Goal: Find contact information: Find contact information

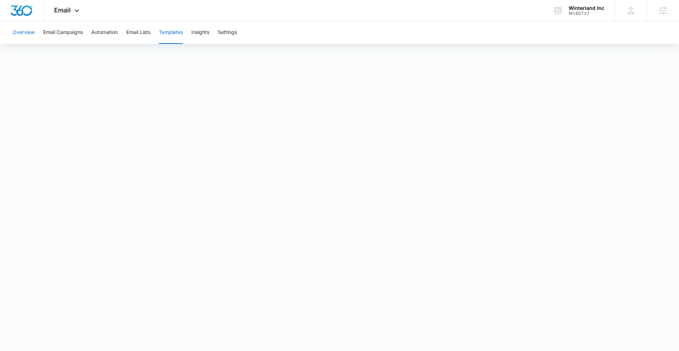
click at [20, 36] on button "Overview" at bounding box center [24, 32] width 22 height 23
click at [169, 35] on button "Templates" at bounding box center [171, 32] width 24 height 23
click at [180, 32] on button "Templates" at bounding box center [171, 32] width 24 height 23
click at [34, 33] on button "Overview" at bounding box center [24, 32] width 22 height 23
click at [176, 33] on button "Templates" at bounding box center [171, 32] width 24 height 23
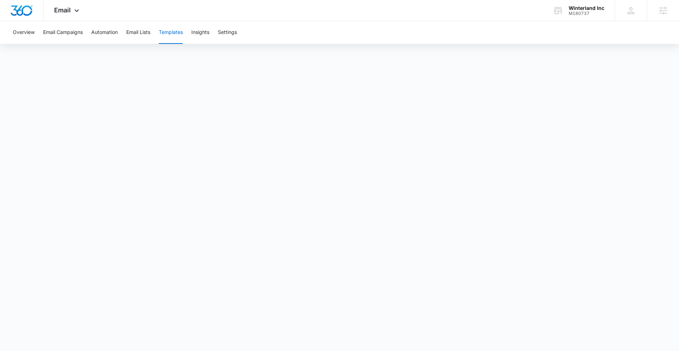
click at [174, 31] on button "Templates" at bounding box center [171, 32] width 24 height 23
click at [21, 35] on button "Overview" at bounding box center [24, 32] width 22 height 23
click at [163, 32] on button "Templates" at bounding box center [171, 32] width 24 height 23
click at [15, 30] on button "Overview" at bounding box center [24, 32] width 22 height 23
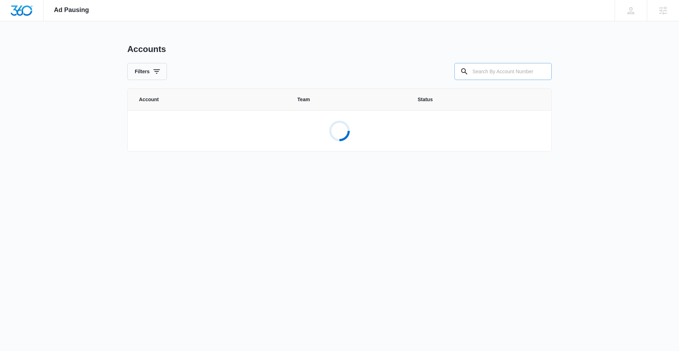
click at [498, 69] on input "text" at bounding box center [503, 71] width 97 height 17
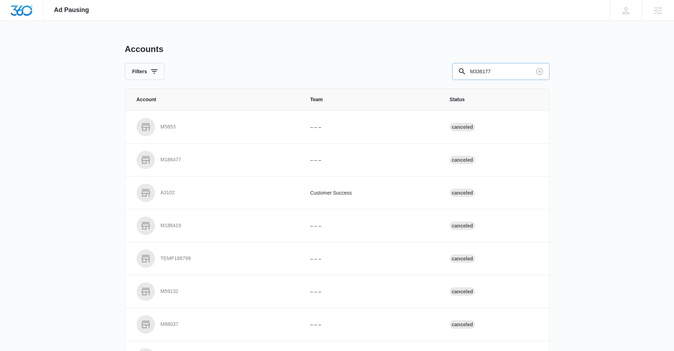
drag, startPoint x: 511, startPoint y: 72, endPoint x: 461, endPoint y: 74, distance: 49.9
click at [461, 74] on div "M336177" at bounding box center [500, 71] width 97 height 17
click at [512, 74] on input "M336177" at bounding box center [500, 71] width 97 height 17
type input "M336177"
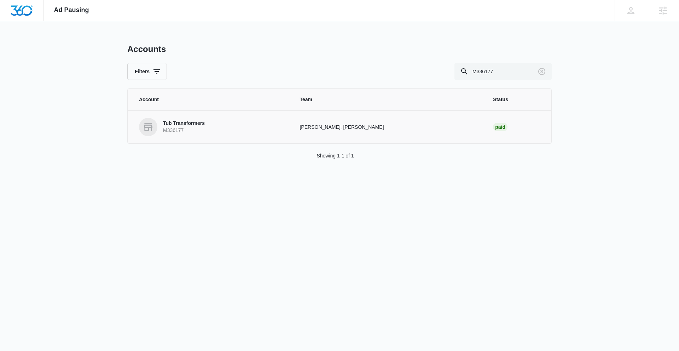
click at [179, 125] on p "Tub Transformers" at bounding box center [184, 123] width 42 height 7
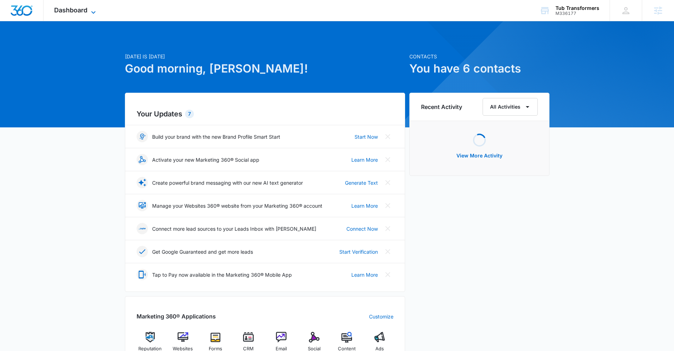
click at [71, 13] on span "Dashboard" at bounding box center [70, 9] width 33 height 7
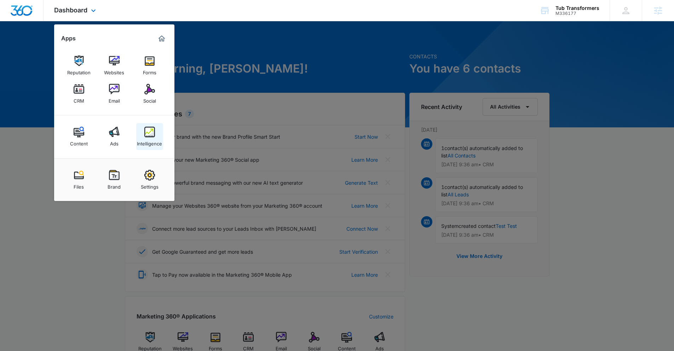
click at [150, 137] on img at bounding box center [149, 132] width 11 height 11
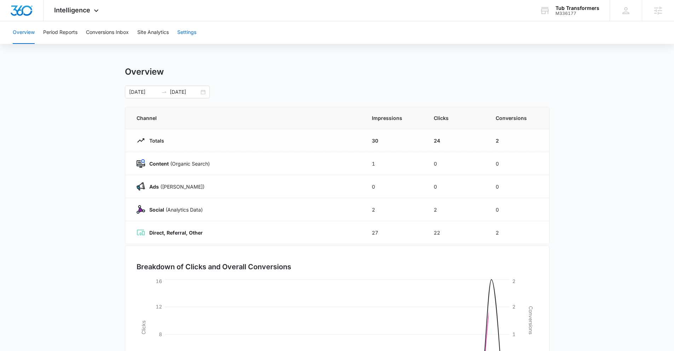
click at [184, 31] on button "Settings" at bounding box center [186, 32] width 19 height 23
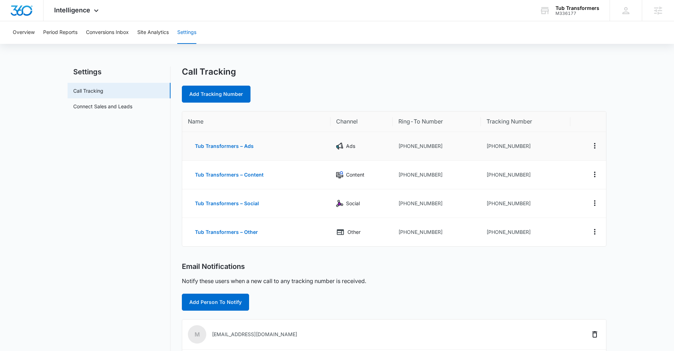
click at [494, 144] on td "[PHONE_NUMBER]" at bounding box center [526, 146] width 90 height 29
drag, startPoint x: 492, startPoint y: 145, endPoint x: 524, endPoint y: 145, distance: 32.2
click at [524, 145] on td "[PHONE_NUMBER]" at bounding box center [526, 146] width 90 height 29
copy td "9163048185"
